Goal: Go to known website: Access a specific website the user already knows

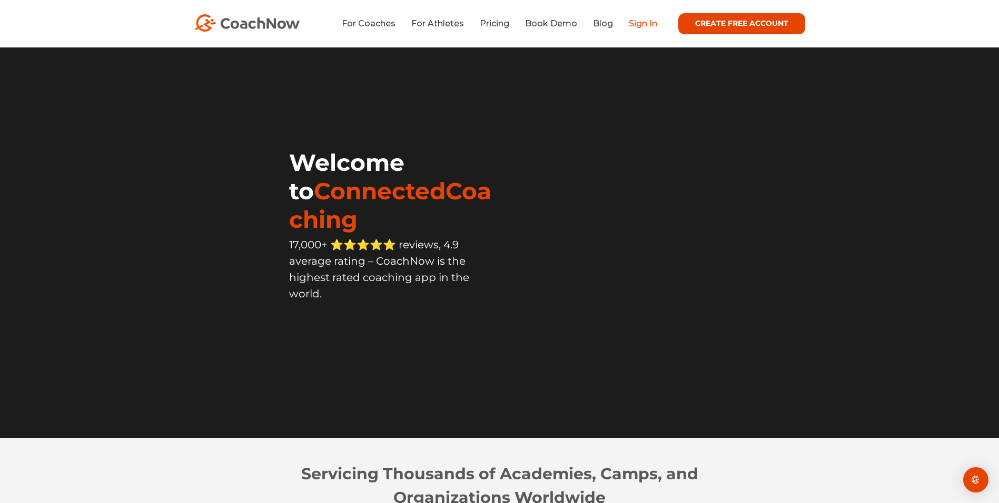
click at [640, 18] on link "Sign In" at bounding box center [643, 23] width 28 height 10
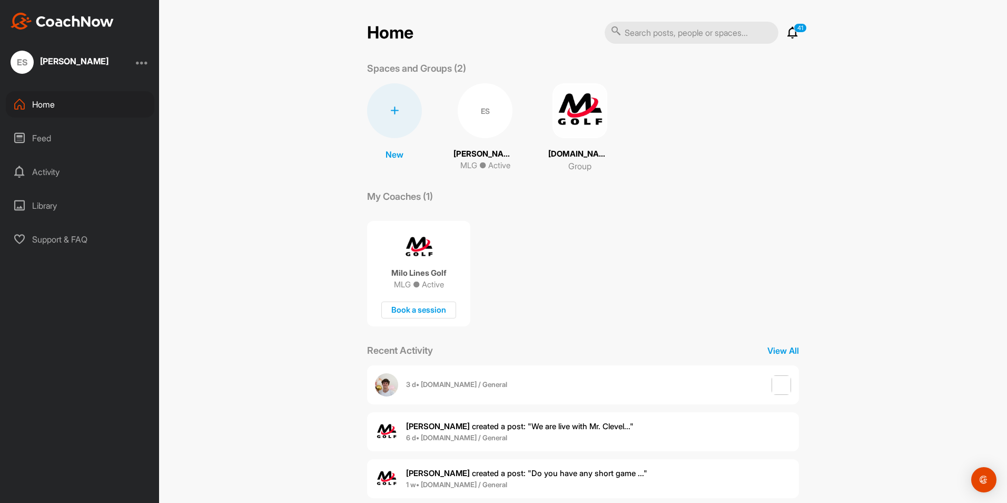
click at [564, 114] on img at bounding box center [580, 110] width 55 height 55
